Goal: Check status

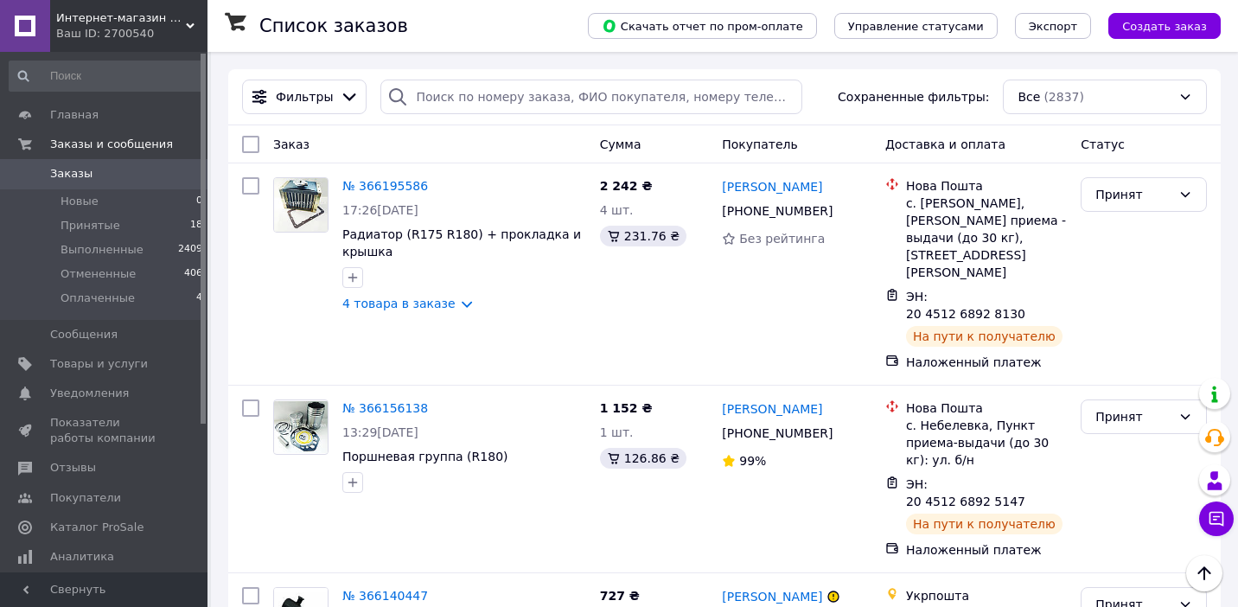
scroll to position [1165, 0]
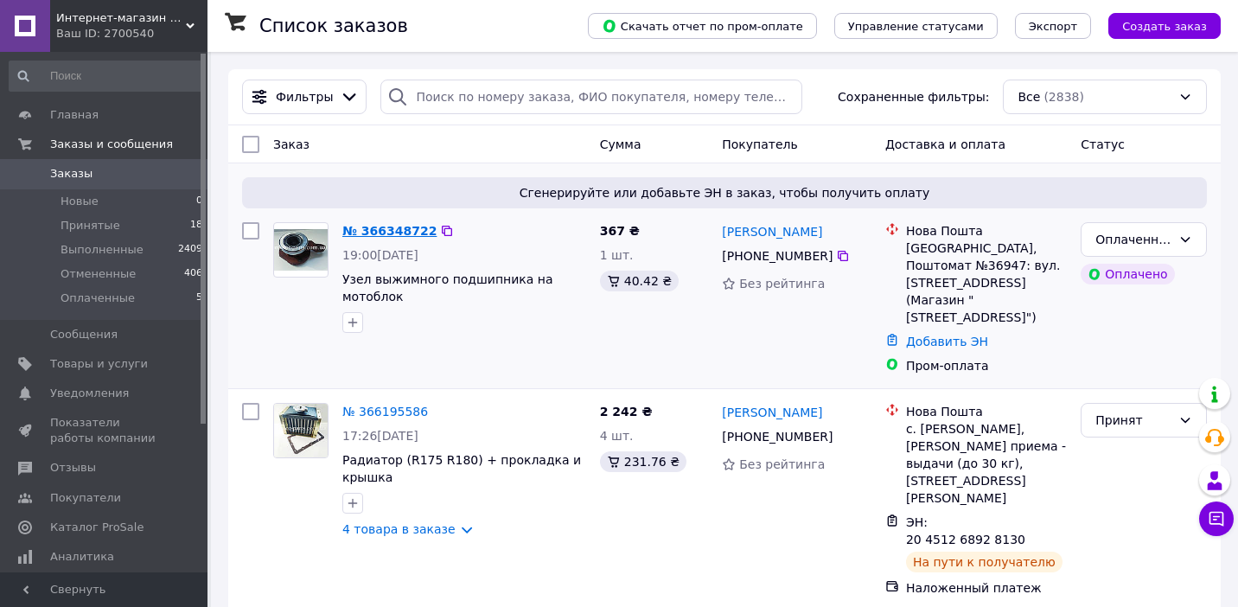
click at [393, 224] on link "№ 366348722" at bounding box center [389, 231] width 94 height 14
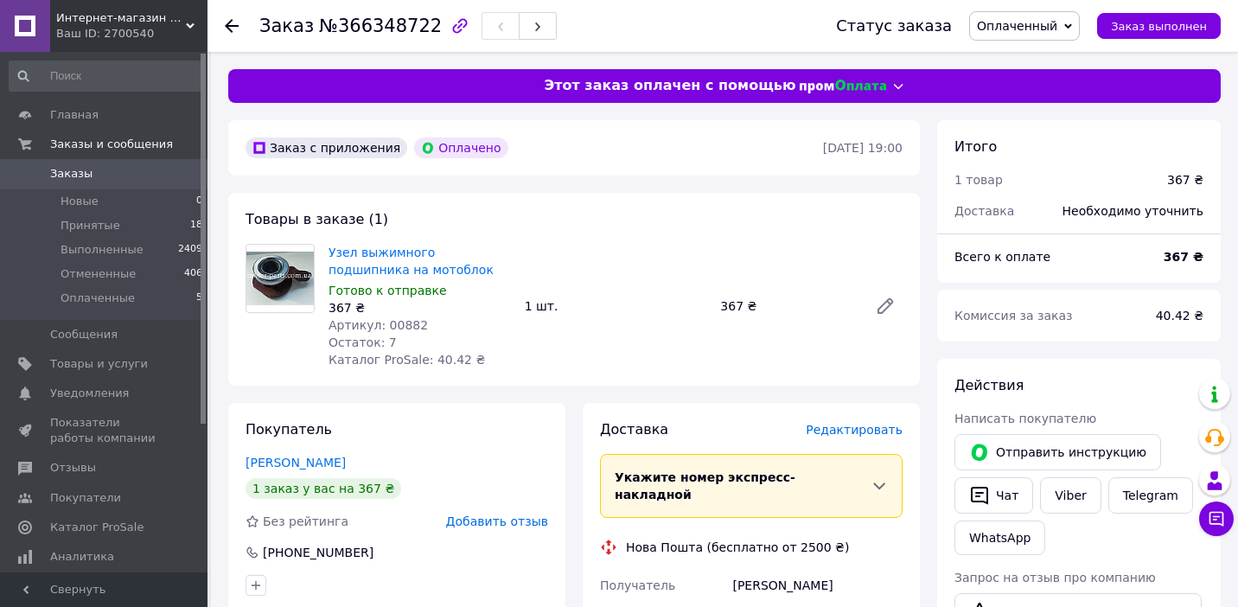
click at [243, 30] on div at bounding box center [242, 26] width 35 height 52
click at [236, 28] on icon at bounding box center [232, 26] width 14 height 14
